Goal: Task Accomplishment & Management: Manage account settings

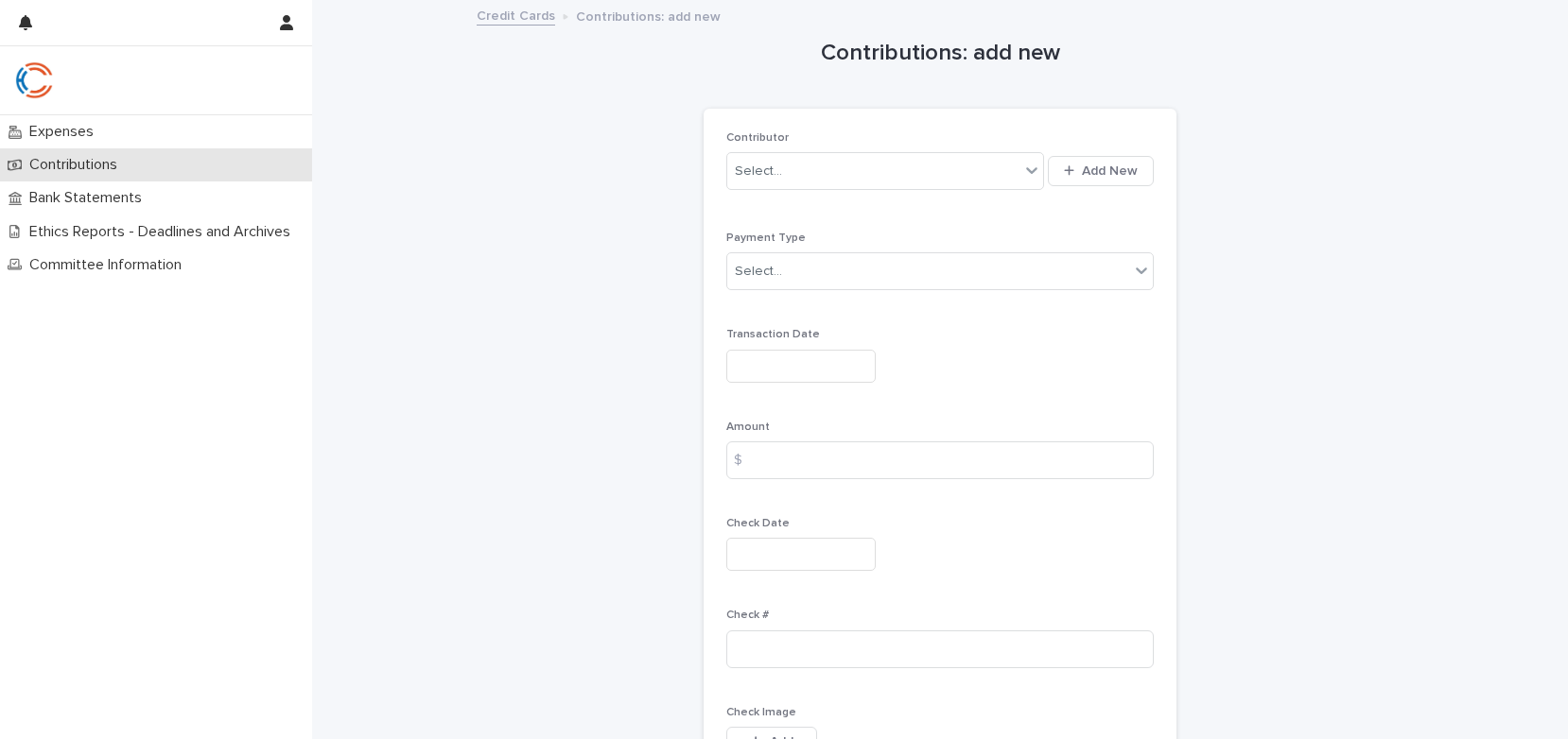
click at [62, 159] on p "Contributions" at bounding box center [77, 165] width 111 height 18
